Goal: Information Seeking & Learning: Learn about a topic

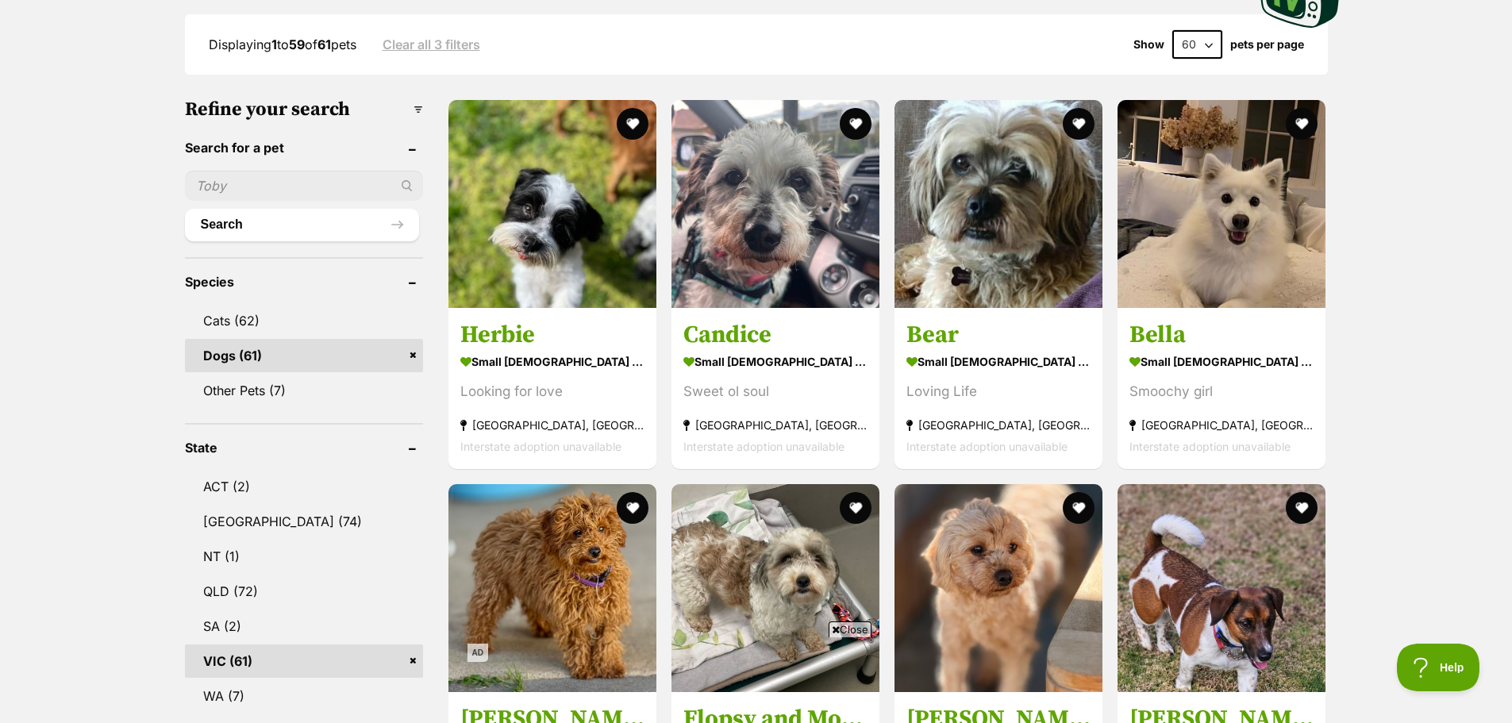
scroll to position [71, 0]
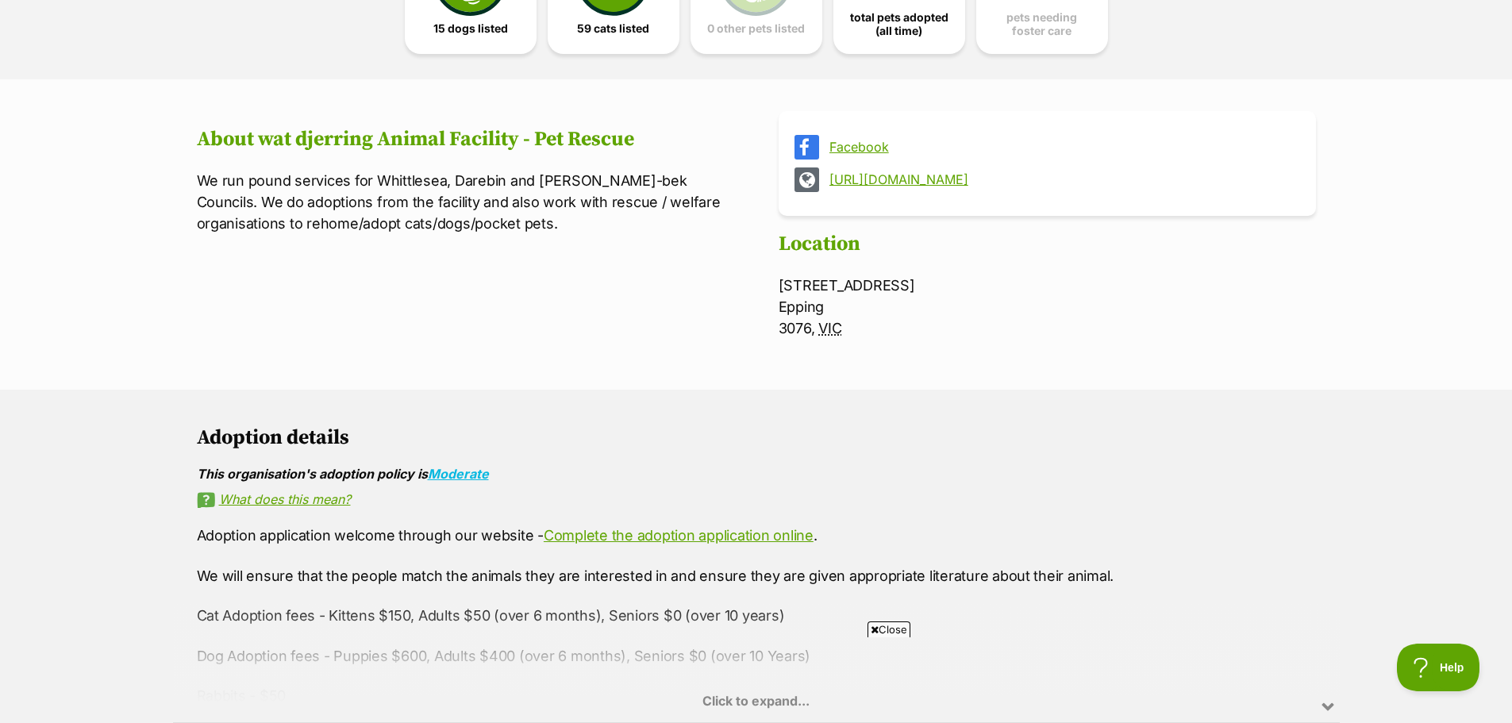
scroll to position [318, 0]
